Goal: Task Accomplishment & Management: Manage account settings

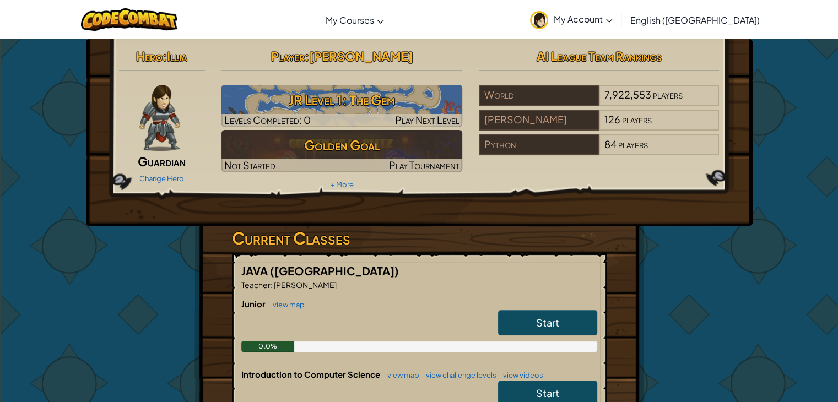
click at [613, 19] on icon at bounding box center [608, 21] width 7 height 4
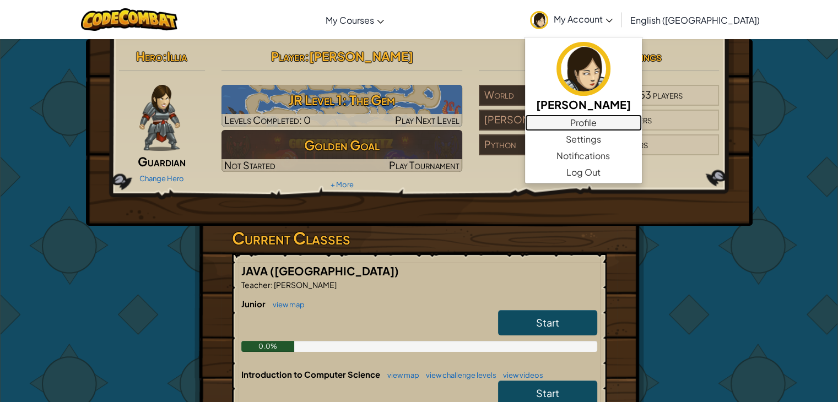
click at [642, 125] on link "Profile" at bounding box center [583, 123] width 117 height 17
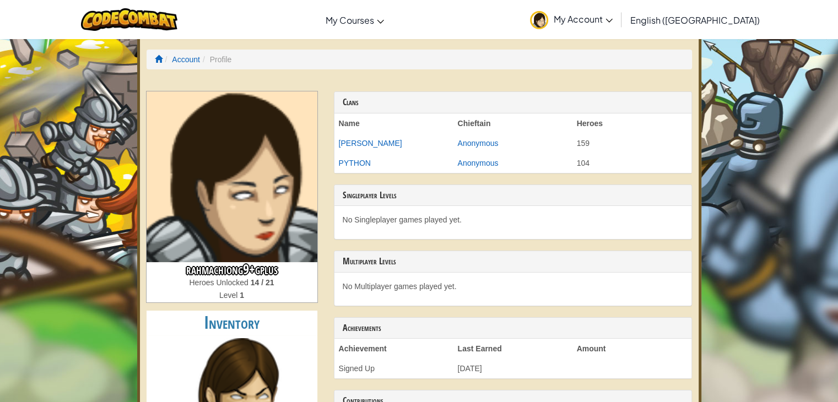
click at [613, 19] on span "My Account" at bounding box center [583, 19] width 59 height 12
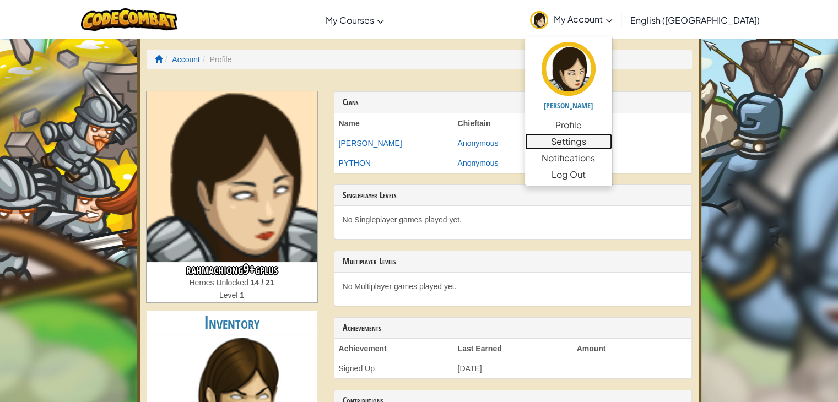
click at [612, 144] on link "Settings" at bounding box center [568, 141] width 87 height 17
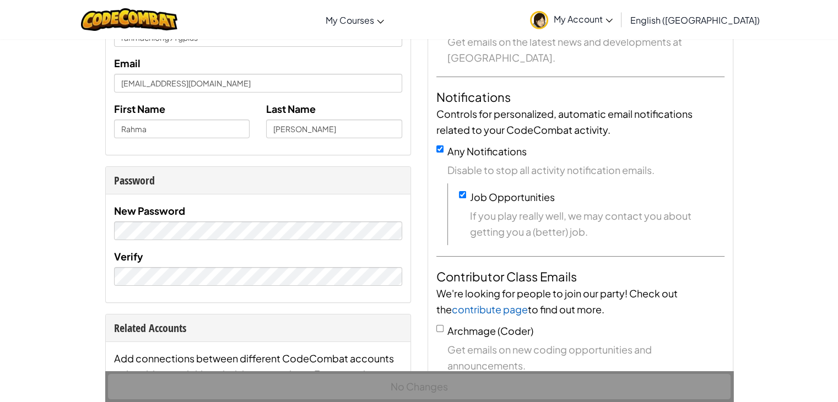
scroll to position [110, 0]
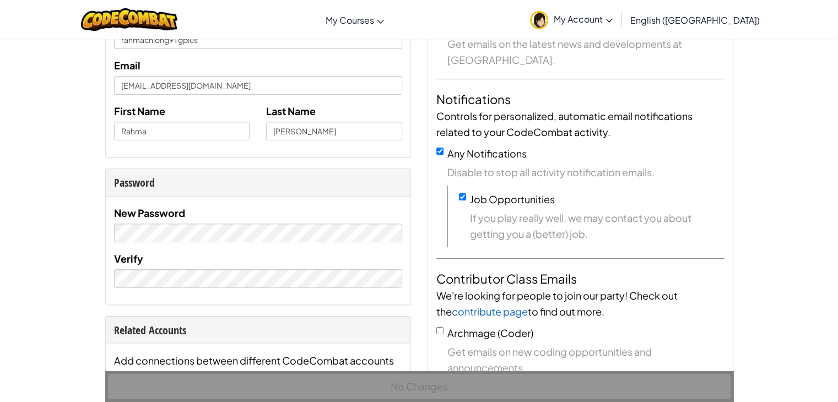
click at [261, 221] on div "New Password" at bounding box center [258, 223] width 288 height 37
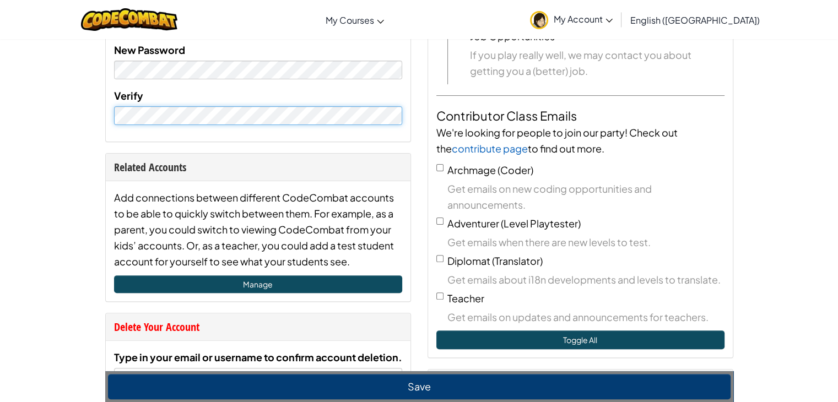
scroll to position [331, 0]
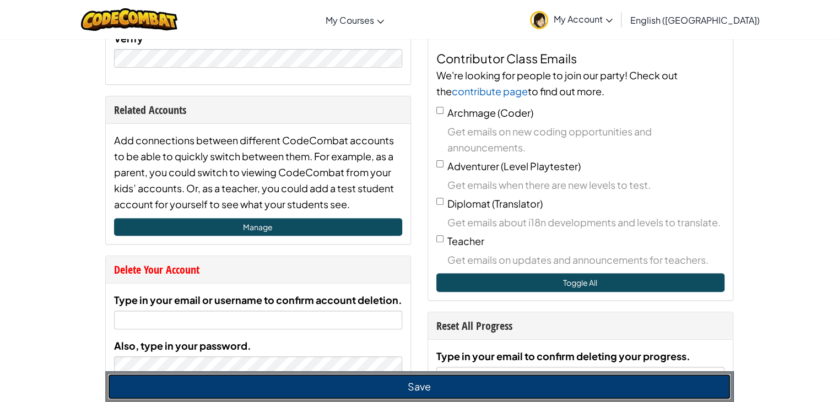
click at [365, 387] on button "Save" at bounding box center [419, 386] width 623 height 25
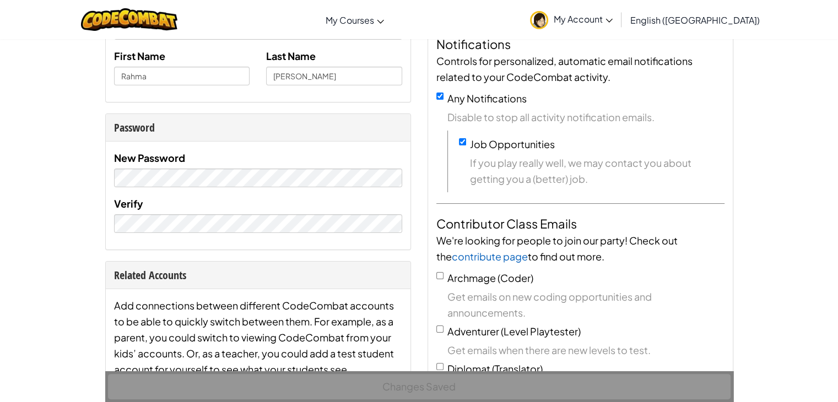
scroll to position [55, 0]
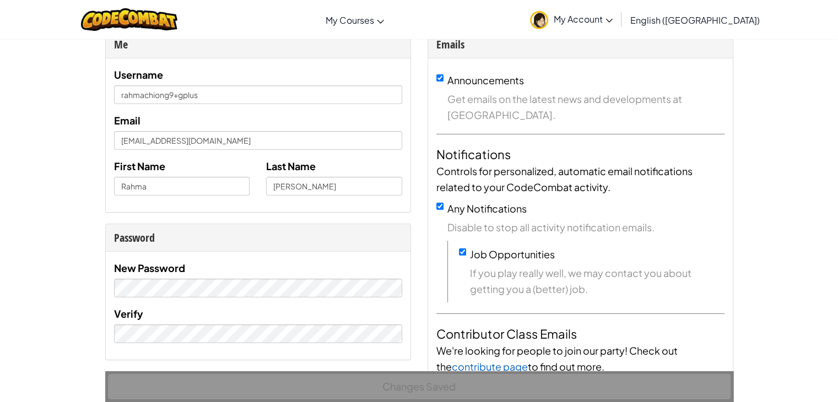
click at [613, 15] on span "My Account" at bounding box center [583, 19] width 59 height 12
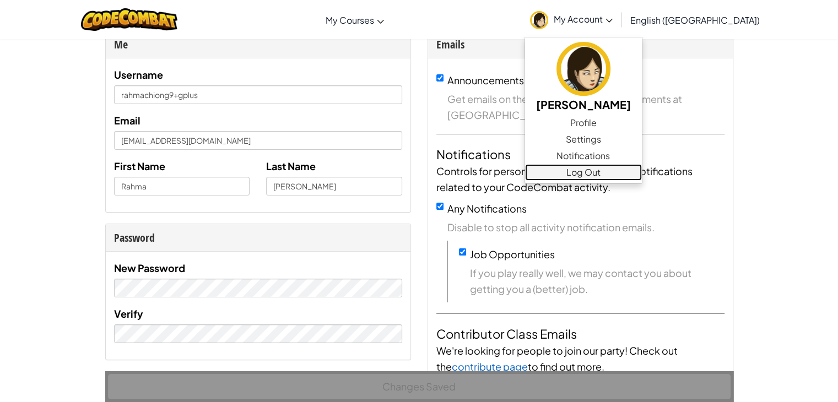
click at [640, 178] on link "Log Out" at bounding box center [583, 172] width 117 height 17
